Goal: Task Accomplishment & Management: Complete application form

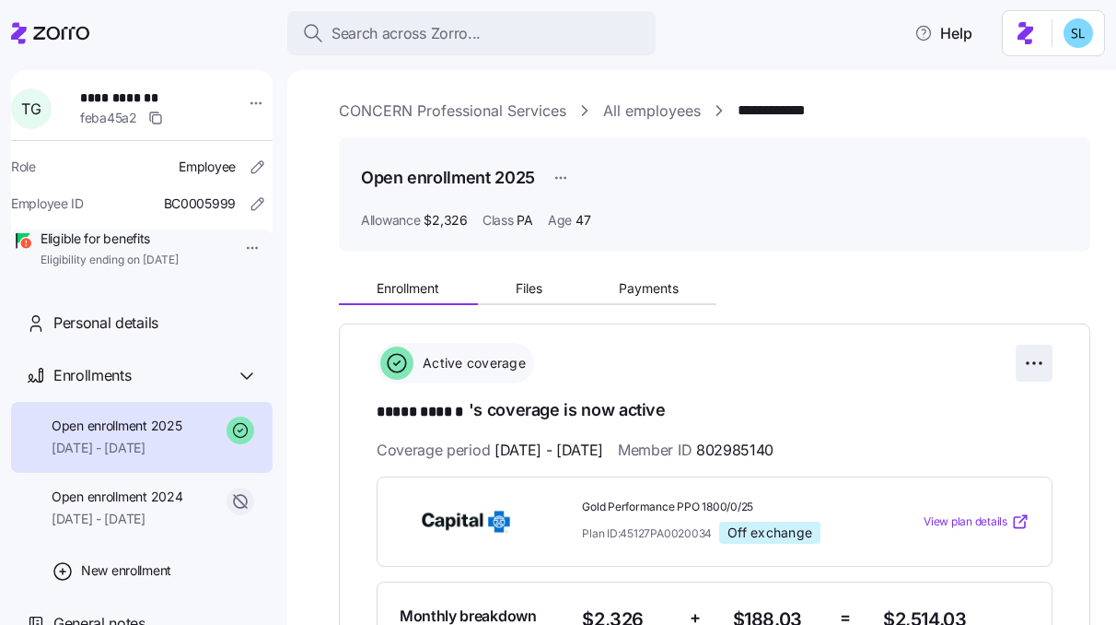
click at [1033, 358] on html "**********" at bounding box center [558, 306] width 1116 height 613
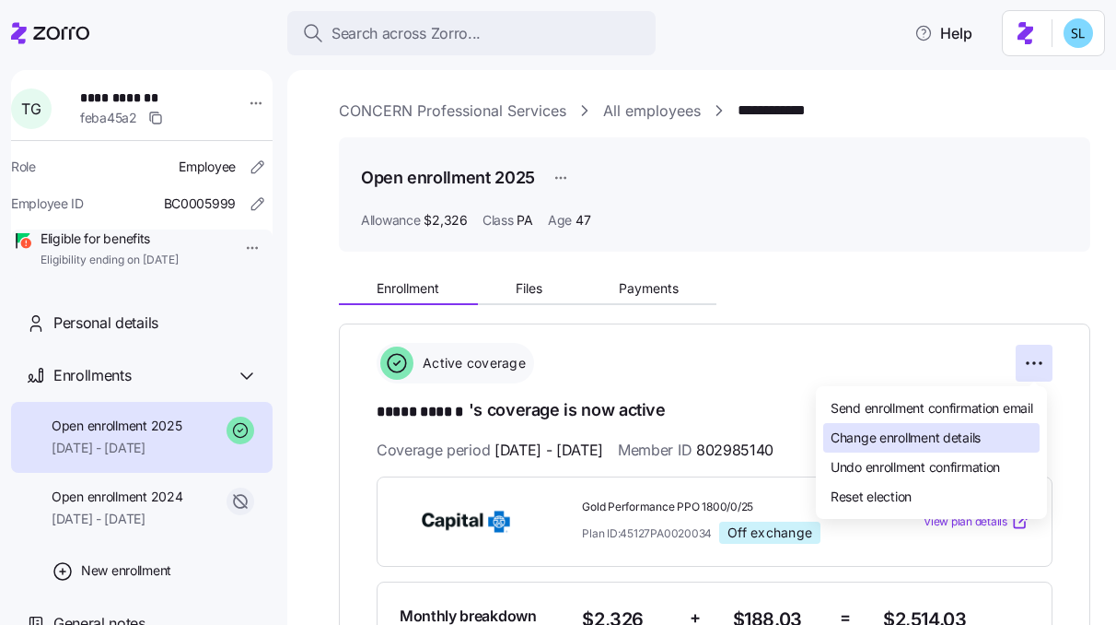
click at [963, 434] on span "Change enrollment details" at bounding box center [906, 437] width 150 height 18
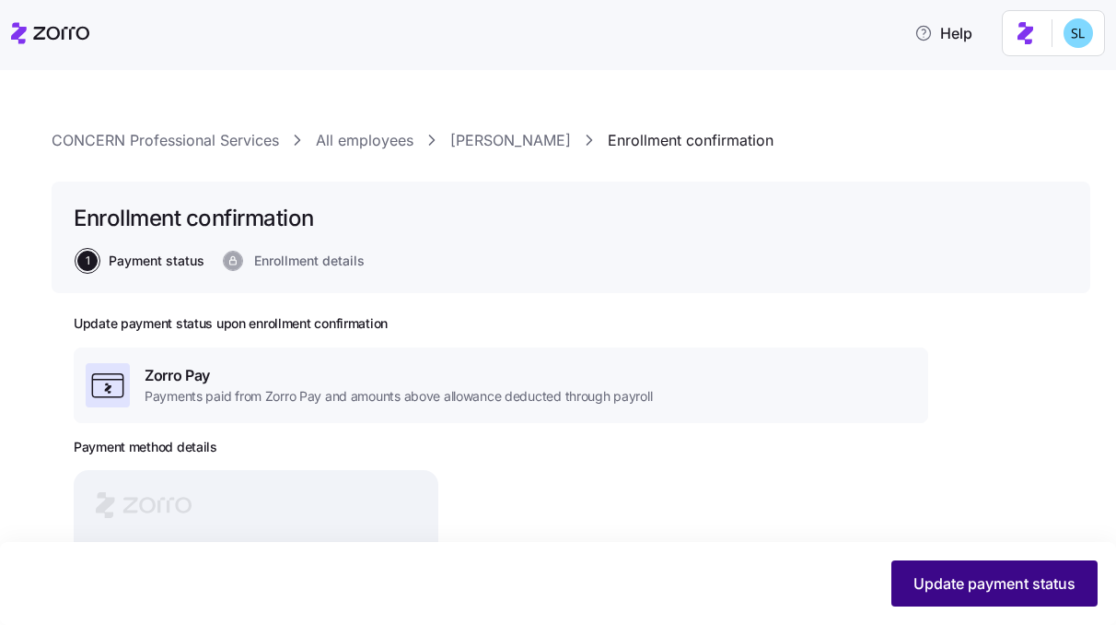
click at [962, 571] on button "Update payment status" at bounding box center [995, 583] width 206 height 46
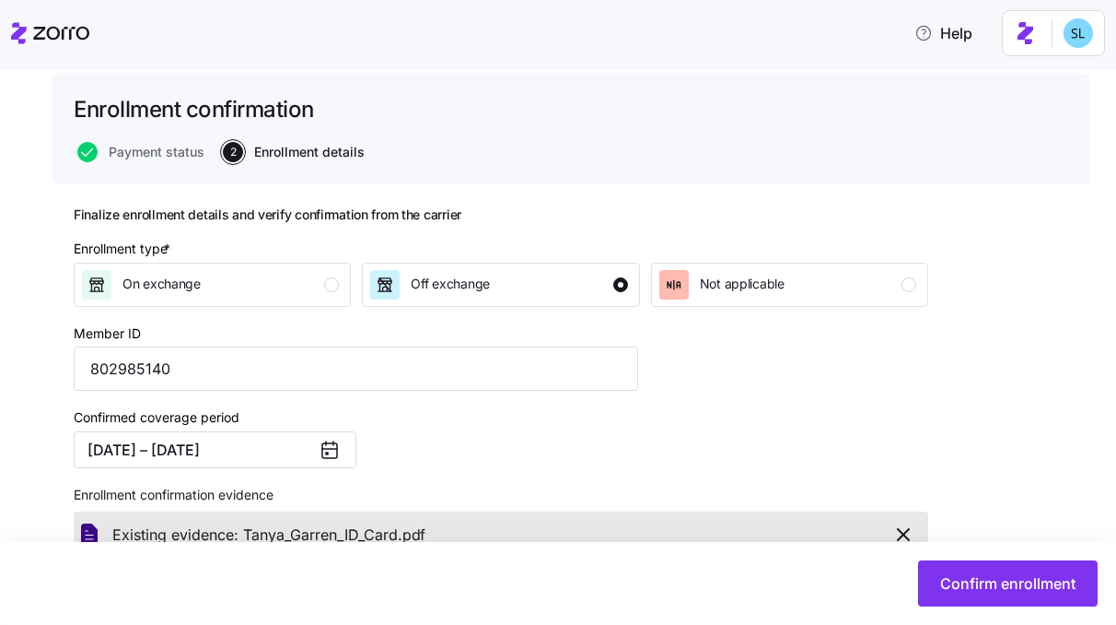
scroll to position [144, 0]
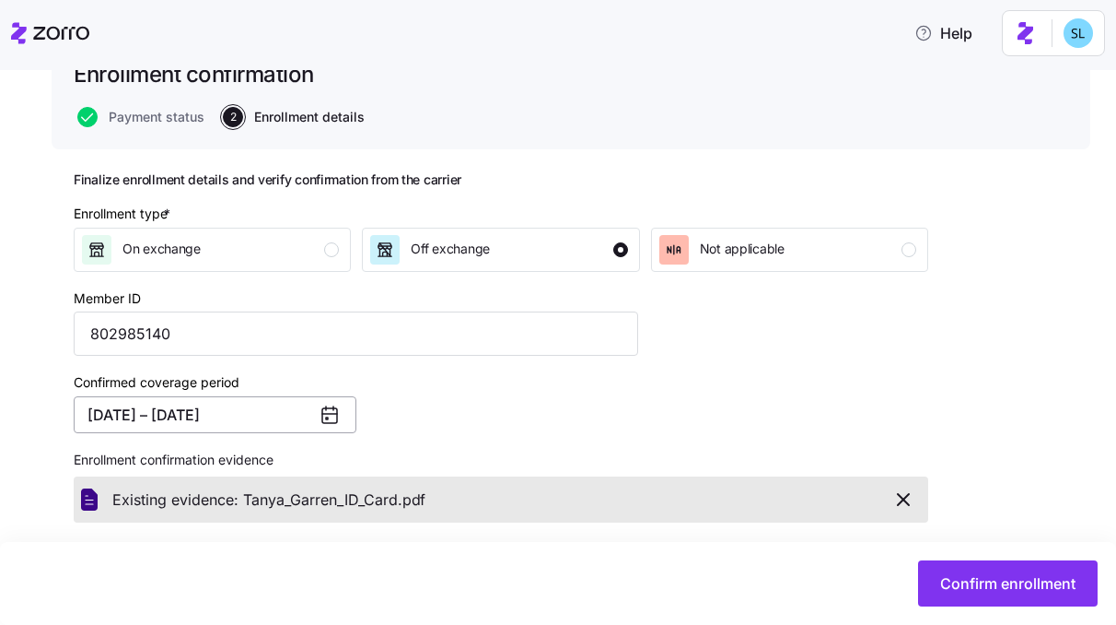
click at [164, 409] on button "01/01/2025 – 12/31/2025" at bounding box center [215, 414] width 283 height 37
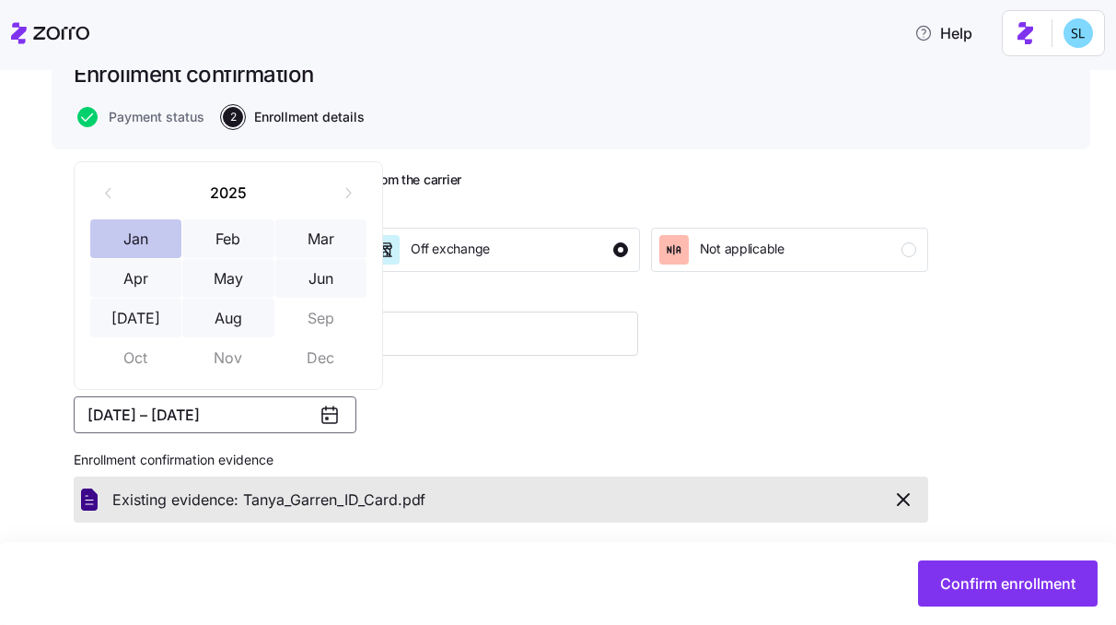
click at [142, 242] on button "Jan" at bounding box center [136, 238] width 92 height 39
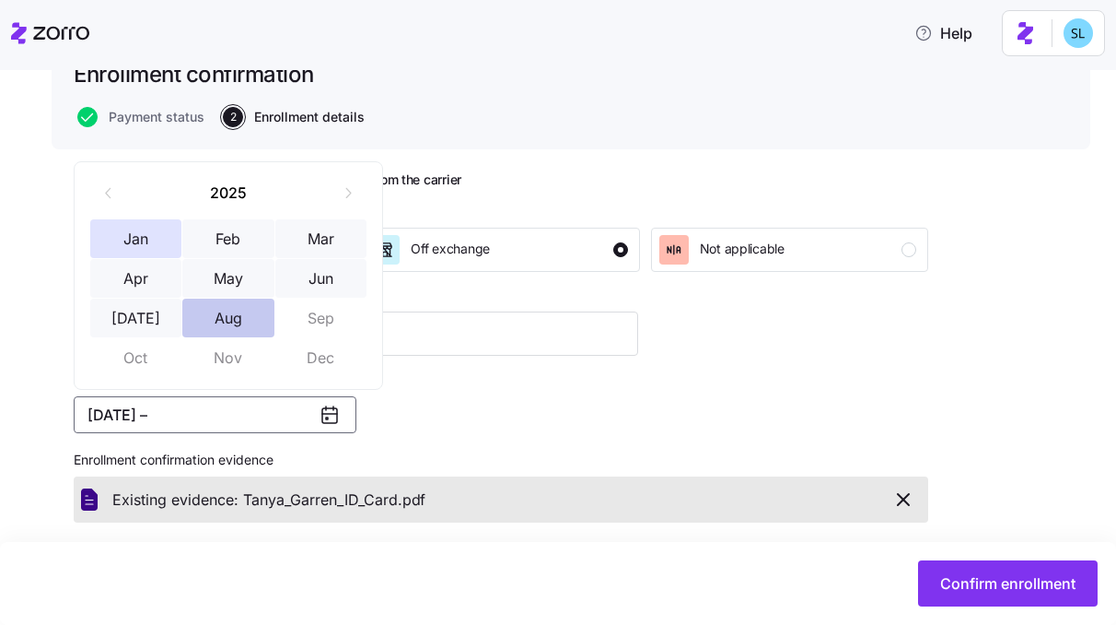
click at [218, 321] on button "Aug" at bounding box center [228, 317] width 92 height 39
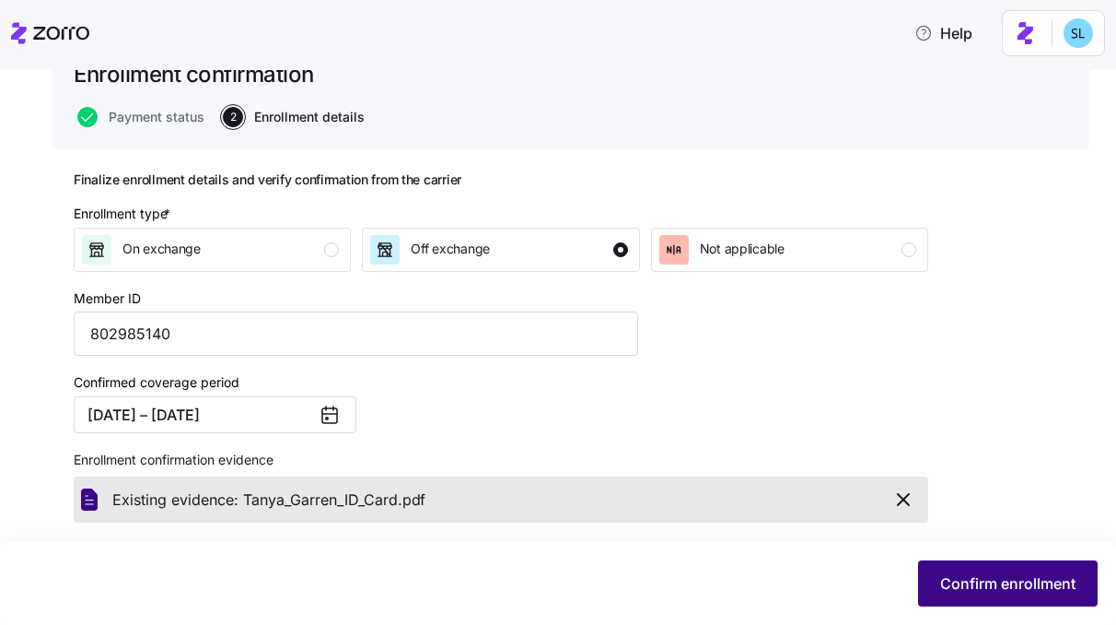
click at [1063, 575] on span "Confirm enrollment" at bounding box center [1007, 583] width 135 height 22
